Goal: Contribute content: Contribute content

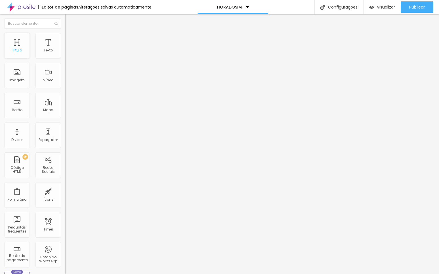
click at [13, 44] on div "Título" at bounding box center [17, 46] width 26 height 26
click at [70, 48] on span "Titulo 1" at bounding box center [79, 45] width 18 height 5
click at [65, 38] on li "Avançado" at bounding box center [97, 36] width 65 height 6
type input "11"
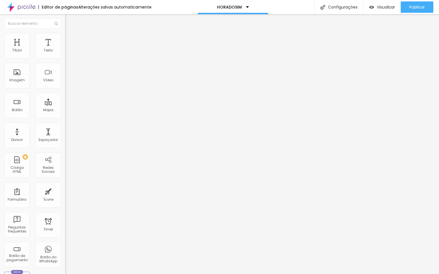
type input "12"
type input "35"
type input "86"
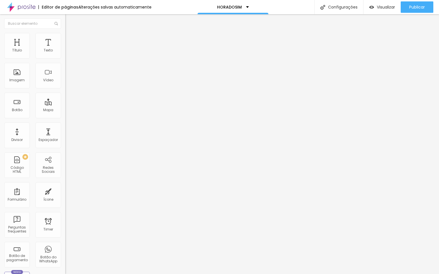
type input "86"
type input "100"
drag, startPoint x: 17, startPoint y: 57, endPoint x: 61, endPoint y: 55, distance: 44.3
type input "100"
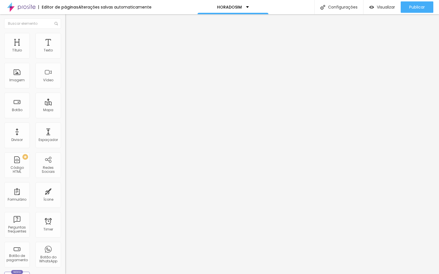
click at [65, 54] on div "100 Espaço de cima 10 Espaço de baixo ID Html Classes Html Visível nos disposit…" at bounding box center [97, 158] width 65 height 239
type input "7"
type input "8"
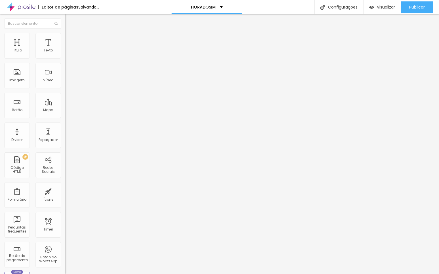
type input "11"
type input "41"
type input "67"
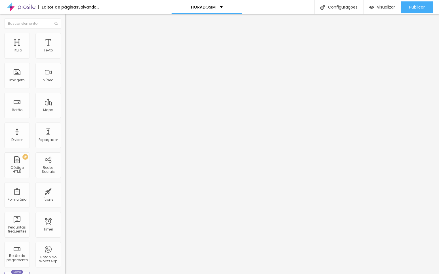
type input "67"
type input "73"
type input "81"
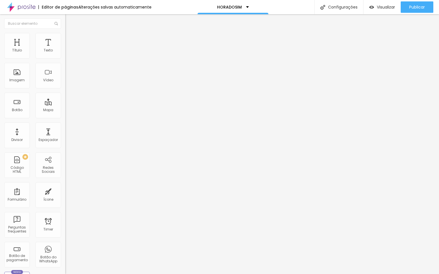
type input "93"
type input "100"
type input "96"
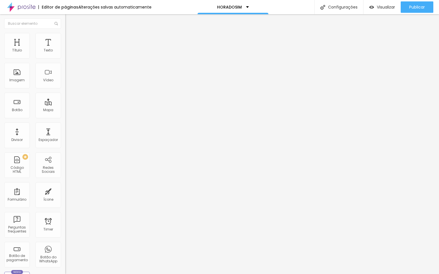
type input "96"
type input "50"
type input "20"
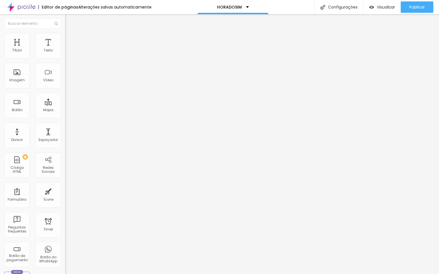
type input "0"
drag, startPoint x: 16, startPoint y: 70, endPoint x: -14, endPoint y: 71, distance: 29.8
type input "0"
click at [0, 71] on html "Editor de páginas Alterações [PERSON_NAME] automaticamente HORADOSIM Configuraç…" at bounding box center [219, 137] width 439 height 274
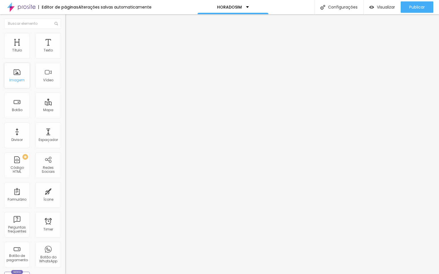
click at [12, 77] on div "Imagem" at bounding box center [17, 76] width 26 height 26
click at [65, 49] on span "Adicionar imagem" at bounding box center [83, 46] width 37 height 5
drag, startPoint x: 346, startPoint y: 165, endPoint x: 348, endPoint y: 267, distance: 102.5
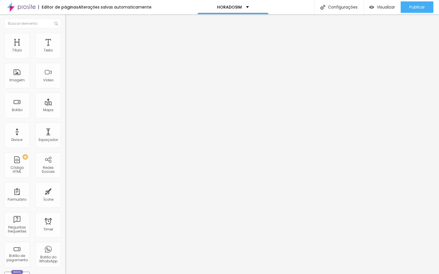
click at [65, 49] on span "Adicionar imagem" at bounding box center [83, 46] width 37 height 5
click at [70, 38] on span "Estilo" at bounding box center [74, 36] width 9 height 5
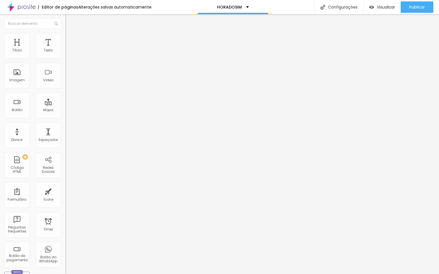
click at [65, 59] on div at bounding box center [97, 56] width 65 height 5
type input "95"
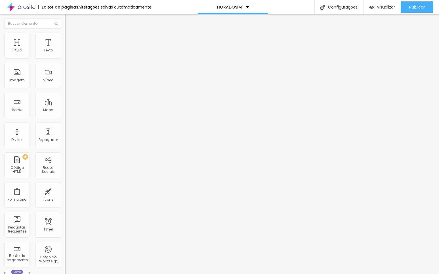
type input "90"
type input "75"
type input "65"
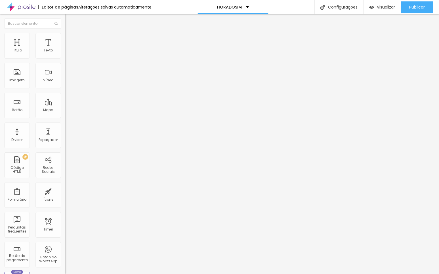
type input "65"
type input "60"
type input "55"
drag, startPoint x: 57, startPoint y: 62, endPoint x: 31, endPoint y: 61, distance: 25.8
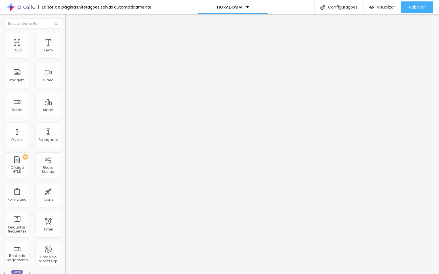
type input "55"
click at [65, 58] on input "range" at bounding box center [83, 56] width 37 height 5
click at [65, 39] on li "Avançado" at bounding box center [97, 42] width 65 height 6
click at [65, 38] on li "Estilo" at bounding box center [97, 36] width 65 height 6
click at [65, 32] on img at bounding box center [67, 29] width 5 height 5
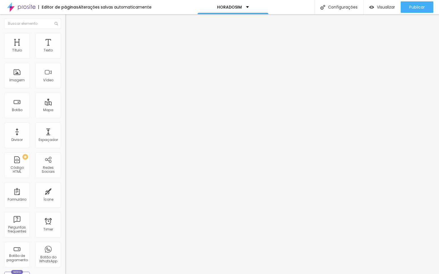
click at [70, 21] on img "button" at bounding box center [72, 20] width 5 height 5
click at [65, 37] on li "Estilo" at bounding box center [97, 36] width 65 height 6
type input "15"
type input "17"
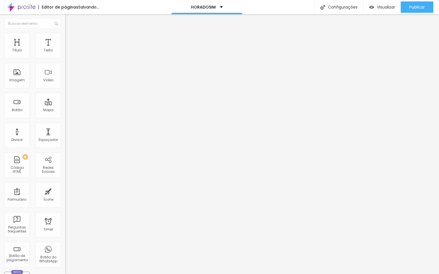
type input "17"
type input "51"
type input "124"
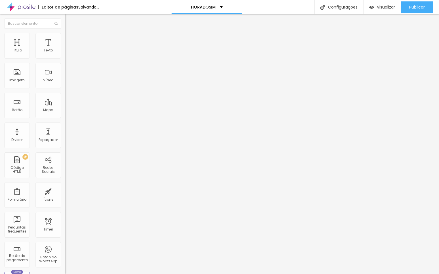
type input "165"
type input "179"
type input "186"
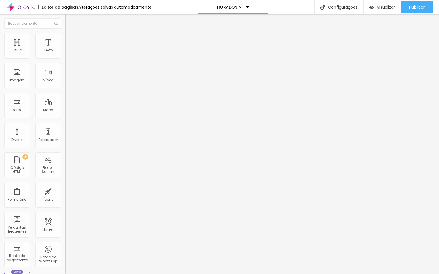
type input "186"
type input "189"
type input "187"
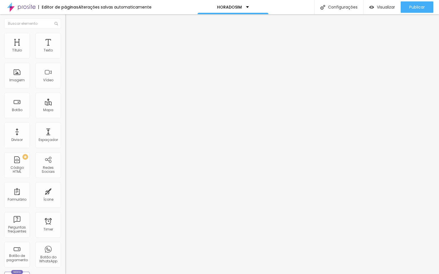
type input "186"
type input "184"
type input "181"
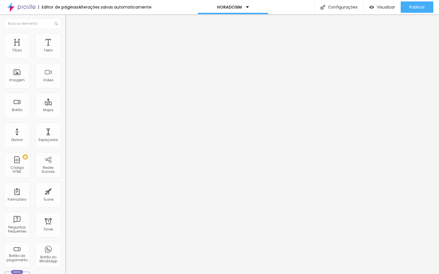
type input "181"
type input "57"
type input "0"
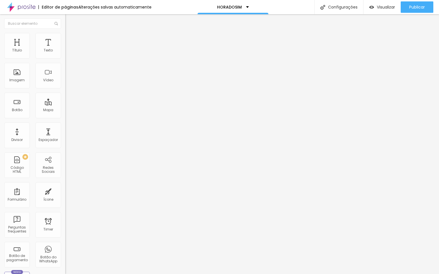
drag, startPoint x: 16, startPoint y: 73, endPoint x: -12, endPoint y: 81, distance: 28.9
click at [0, 81] on html "Editor de páginas Alterações [PERSON_NAME] automaticamente HORADOSIM Configuraç…" at bounding box center [219, 137] width 439 height 274
type input "60"
type input "70"
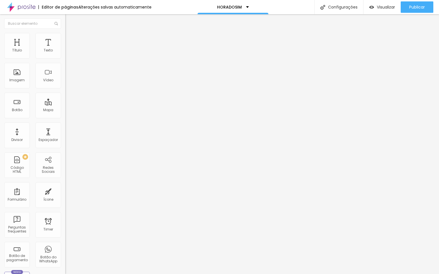
type input "70"
type input "75"
type input "80"
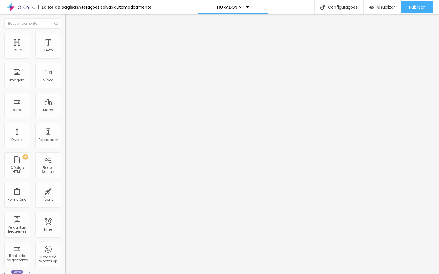
type input "85"
type input "90"
type input "95"
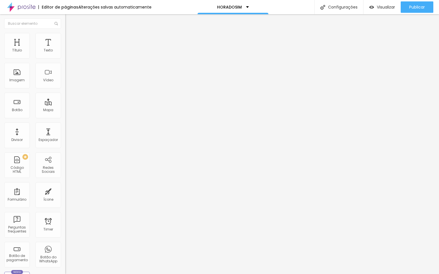
type input "95"
type input "100"
type input "95"
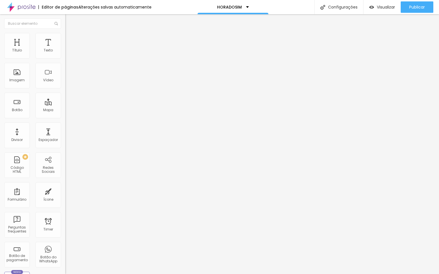
type input "90"
type input "85"
type input "75"
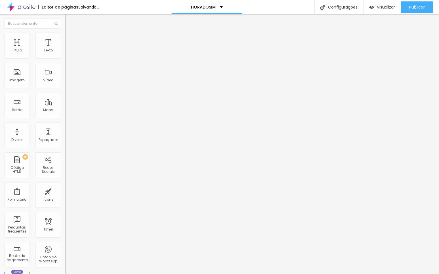
type input "75"
type input "65"
type input "50"
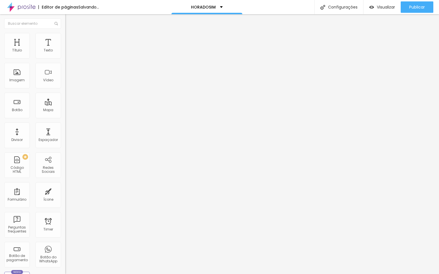
type input "40"
type input "45"
drag, startPoint x: 37, startPoint y: 62, endPoint x: 27, endPoint y: 66, distance: 10.8
type input "45"
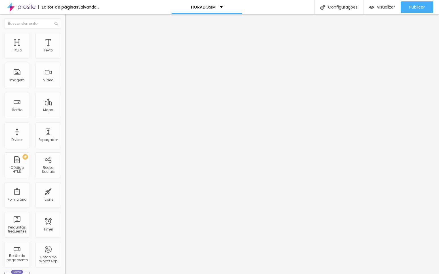
click at [65, 59] on div "Tamanho 45 px %" at bounding box center [97, 51] width 65 height 14
click at [65, 39] on img at bounding box center [67, 41] width 5 height 5
type input "2"
type input "3"
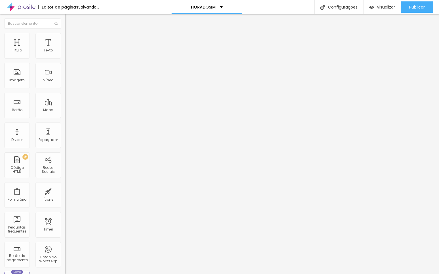
type input "3"
type input "4"
type input "7"
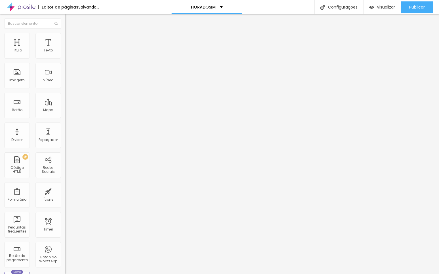
type input "14"
type input "28"
type input "39"
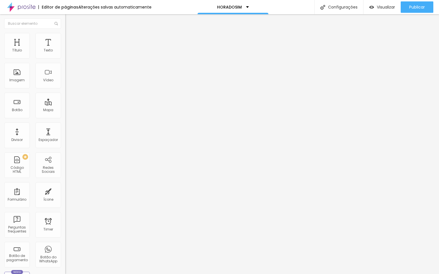
type input "39"
type input "49"
type input "60"
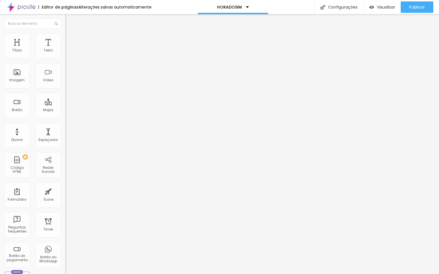
type input "72"
type input "79"
type input "82"
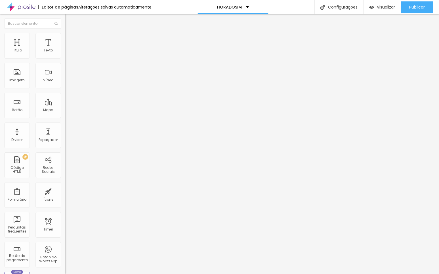
type input "82"
type input "84"
type input "86"
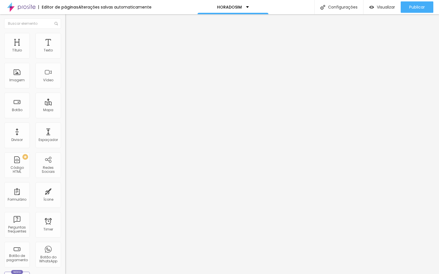
type input "90"
type input "94"
type input "95"
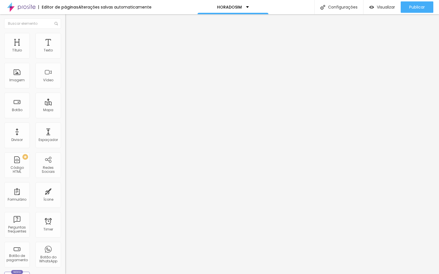
type input "95"
type input "97"
type input "98"
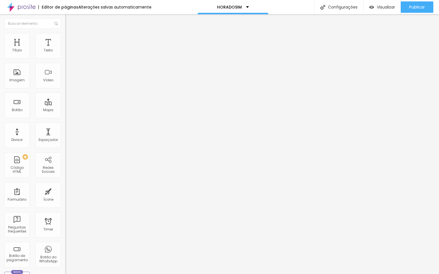
type input "0"
drag, startPoint x: 14, startPoint y: 56, endPoint x: -14, endPoint y: 64, distance: 28.8
type input "0"
click at [0, 64] on html "Editor de páginas Alterações [PERSON_NAME] automaticamente HORADOSIM Configuraç…" at bounding box center [219, 137] width 439 height 274
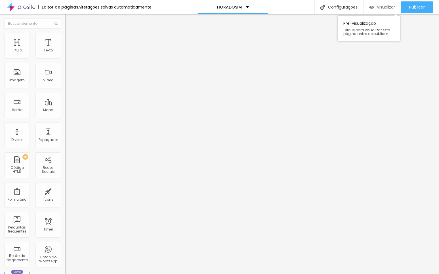
click at [388, 9] on span "Visualizar" at bounding box center [386, 7] width 18 height 5
click at [70, 20] on img "button" at bounding box center [72, 20] width 5 height 5
click at [65, 48] on div "Adicionar imagem" at bounding box center [97, 46] width 65 height 4
click at [65, 49] on span "Adicionar imagem" at bounding box center [83, 46] width 37 height 5
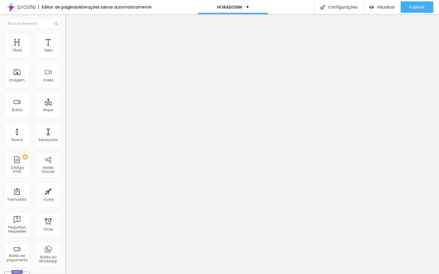
click at [70, 39] on span "Estilo" at bounding box center [74, 36] width 9 height 5
type input "95"
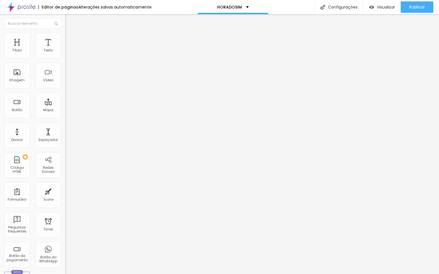
type input "90"
type input "85"
type input "80"
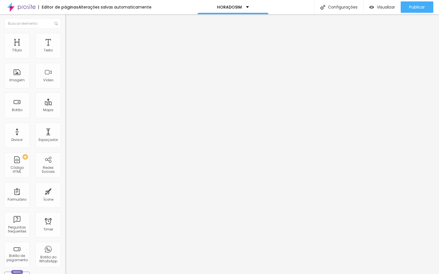
type input "80"
type input "75"
type input "65"
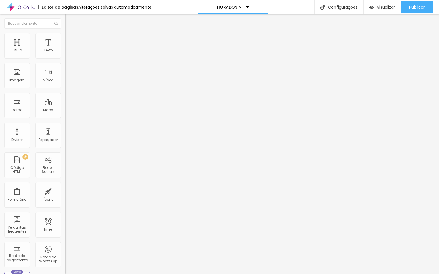
type input "60"
type input "55"
type input "50"
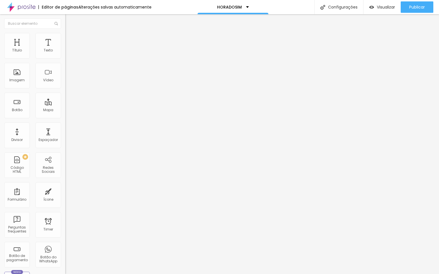
type input "50"
type input "45"
type input "40"
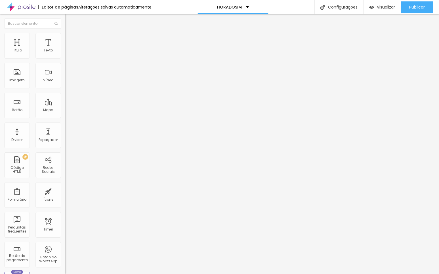
type input "35"
drag, startPoint x: 58, startPoint y: 64, endPoint x: 22, endPoint y: 63, distance: 36.0
type input "35"
click at [65, 58] on input "range" at bounding box center [83, 56] width 37 height 5
click at [65, 16] on button "Editar Imagem" at bounding box center [97, 20] width 65 height 13
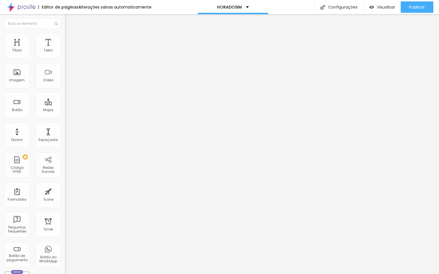
click at [70, 20] on img "button" at bounding box center [72, 20] width 5 height 5
click at [70, 40] on span "Avançado" at bounding box center [79, 42] width 19 height 5
click at [65, 33] on img at bounding box center [67, 35] width 5 height 5
type input "40"
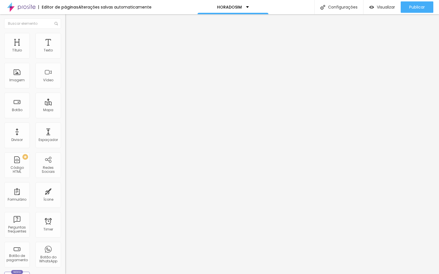
type input "45"
type input "50"
type input "55"
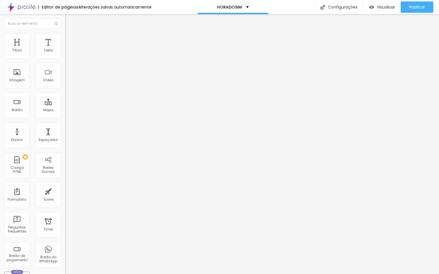
type input "55"
type input "60"
type input "65"
drag, startPoint x: 20, startPoint y: 64, endPoint x: 39, endPoint y: 63, distance: 18.7
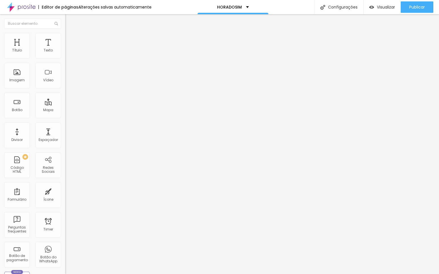
type input "65"
click at [65, 58] on input "range" at bounding box center [83, 56] width 37 height 5
